Goal: Share content: Share content

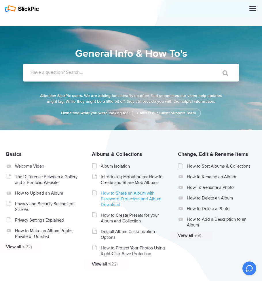
click at [113, 202] on link "How to Share an Album with Password Protection and Album Download" at bounding box center [133, 199] width 65 height 17
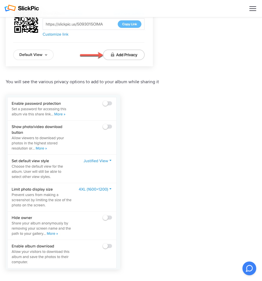
scroll to position [327, 0]
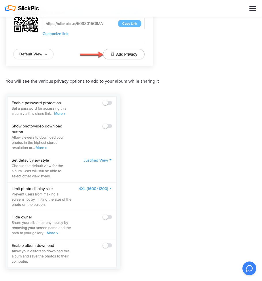
click at [105, 127] on img at bounding box center [63, 181] width 114 height 175
click at [11, 7] on img at bounding box center [21, 8] width 34 height 7
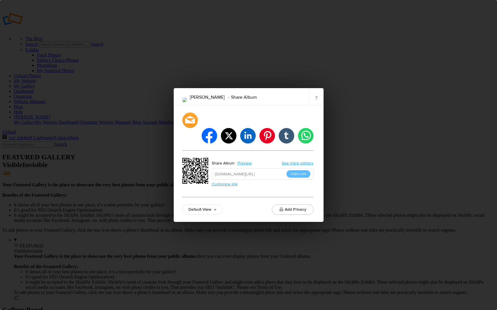
click at [308, 161] on link "See more options" at bounding box center [298, 163] width 32 height 5
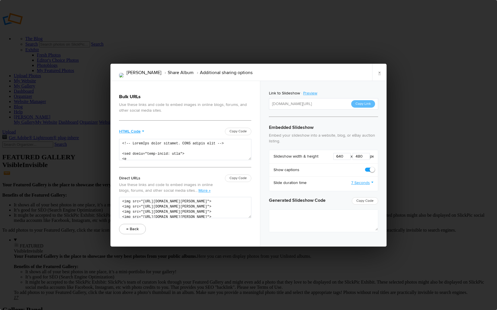
type textarea "<iframe src="[URL][DOMAIN_NAME]" width="640" height="480" frameborder=0 margin=…"
click at [378, 75] on link "×" at bounding box center [379, 72] width 14 height 17
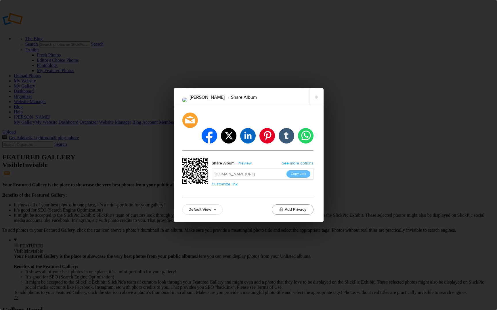
click at [287, 205] on button "Add Privacy" at bounding box center [293, 210] width 42 height 10
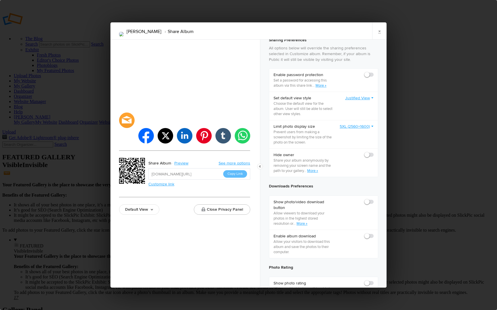
scroll to position [153, 0]
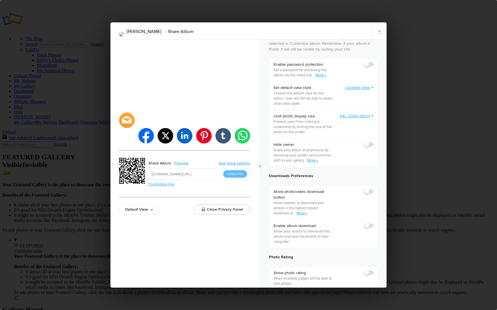
click at [373, 223] on span at bounding box center [373, 223] width 0 height 0
click at [373, 223] on input "checkbox" at bounding box center [373, 223] width 0 height 0
checkbox input "true"
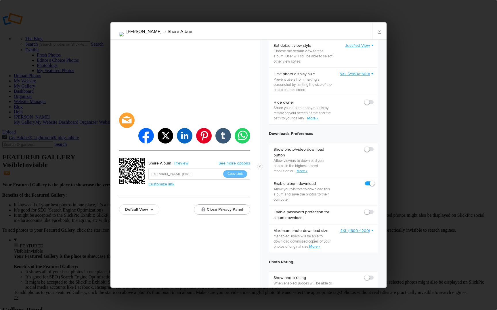
scroll to position [201, 0]
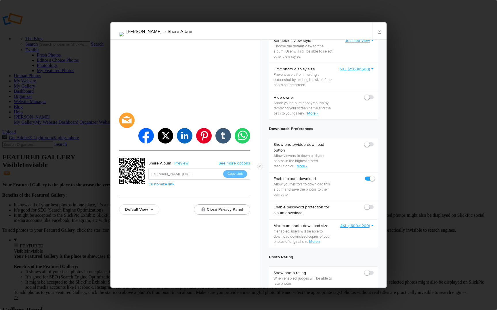
click at [373, 205] on span at bounding box center [373, 205] width 0 height 0
click at [373, 205] on input "checkbox" at bounding box center [373, 204] width 0 height 0
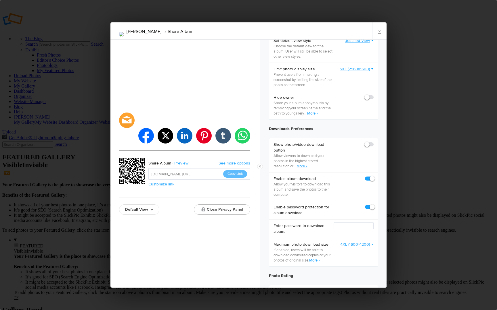
checkbox input "true"
click at [338, 228] on input "text" at bounding box center [353, 226] width 40 height 7
drag, startPoint x: 359, startPoint y: 228, endPoint x: 329, endPoint y: 228, distance: 29.9
click at [329, 228] on div "Enter password to download album: Cats4Barbara" at bounding box center [323, 229] width 109 height 19
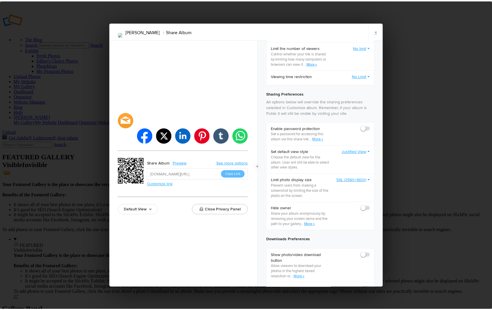
scroll to position [0, 0]
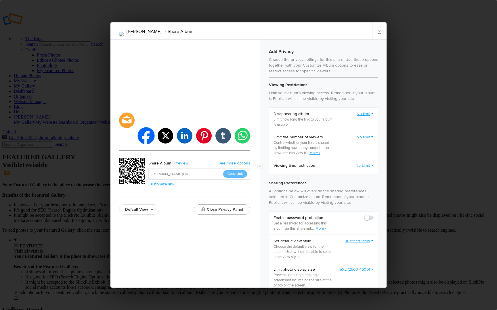
type input "Cats4Barbara"
click at [145, 131] on li "facebook" at bounding box center [145, 135] width 17 height 17
click at [205, 168] on input "[URL][DOMAIN_NAME]" at bounding box center [199, 173] width 102 height 11
click at [217, 168] on input "[URL][DOMAIN_NAME]" at bounding box center [199, 173] width 102 height 11
click at [182, 160] on link "Preview" at bounding box center [182, 163] width 22 height 7
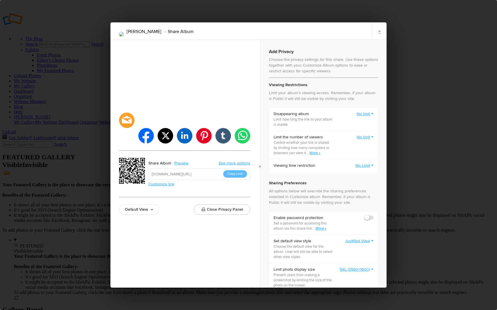
click at [153, 205] on link "Default View" at bounding box center [139, 210] width 40 height 10
click at [181, 228] on div "facebook twitter linkedin pinterest tumblr whatsapp Share Album Preview See mor…" at bounding box center [184, 164] width 149 height 248
click at [380, 30] on link "×" at bounding box center [379, 30] width 14 height 17
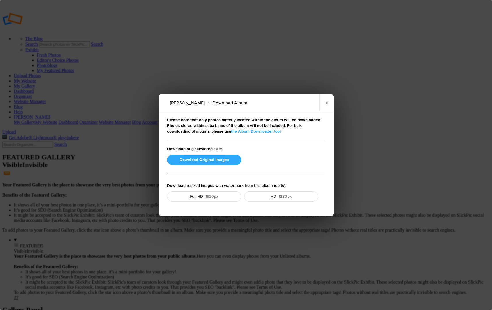
click at [202, 160] on button "Download Original Images" at bounding box center [204, 160] width 74 height 10
